Goal: Communication & Community: Answer question/provide support

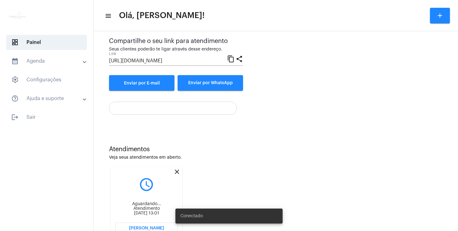
scroll to position [59, 0]
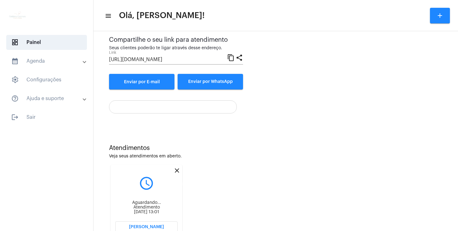
click at [177, 171] on mat-icon "close" at bounding box center [176, 170] width 7 height 7
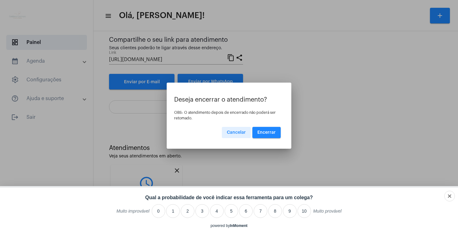
click at [268, 134] on button "Encerrar" at bounding box center [266, 132] width 28 height 11
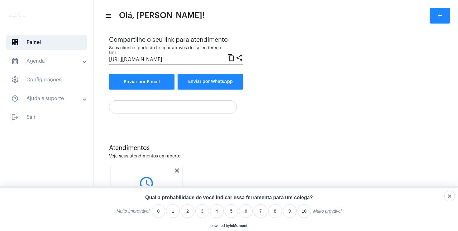
scroll to position [2, 0]
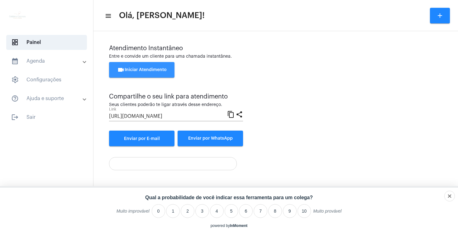
click at [150, 68] on span "videocam Iniciar Atendimento" at bounding box center [142, 70] width 50 height 4
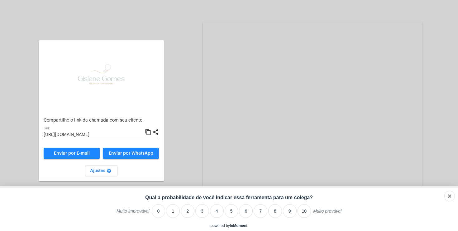
click at [82, 154] on span "Enviar por E-mail" at bounding box center [72, 153] width 36 height 4
click at [448, 197] on div "descartar" at bounding box center [441, 195] width 18 height 5
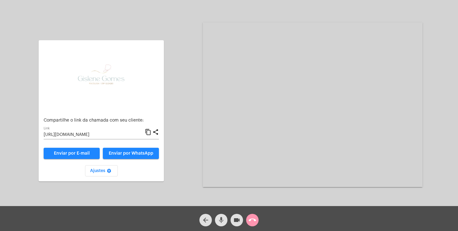
click at [221, 219] on mat-icon "mic" at bounding box center [220, 219] width 7 height 7
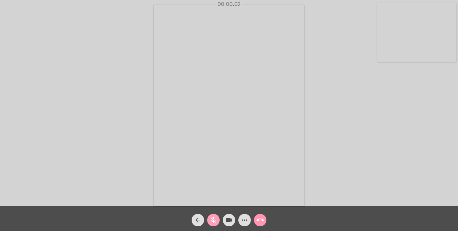
click at [213, 220] on mat-icon "mic_off" at bounding box center [213, 219] width 7 height 7
